Goal: Information Seeking & Learning: Learn about a topic

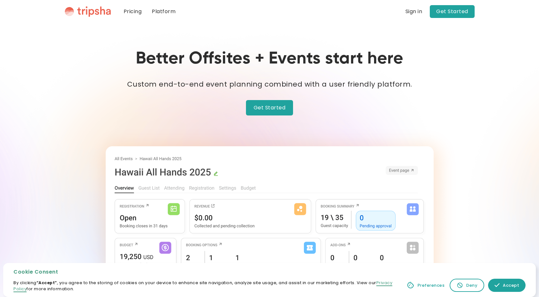
click at [164, 11] on link "Platform" at bounding box center [164, 11] width 34 height 23
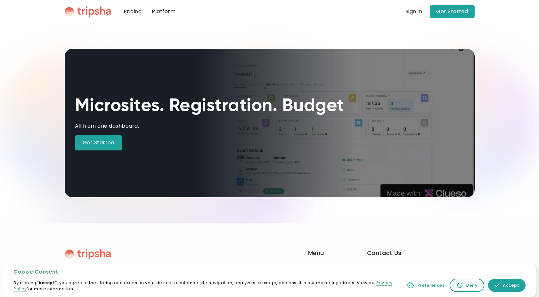
click at [105, 14] on img "home" at bounding box center [88, 11] width 46 height 11
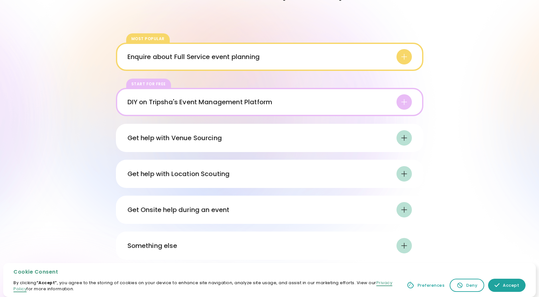
scroll to position [567, 0]
click at [145, 58] on div "Enquire about Full Service event planning" at bounding box center [193, 57] width 133 height 10
